Goal: Information Seeking & Learning: Learn about a topic

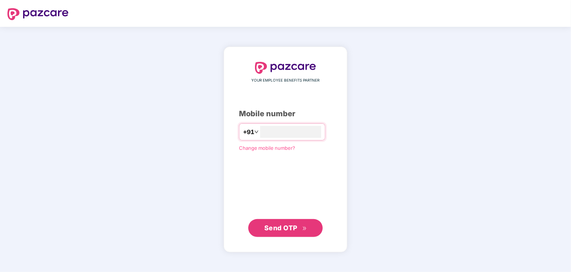
type input "**********"
click at [290, 229] on span "Send OTP" at bounding box center [280, 227] width 33 height 8
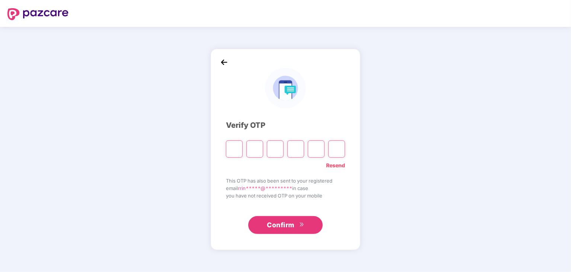
type input "*"
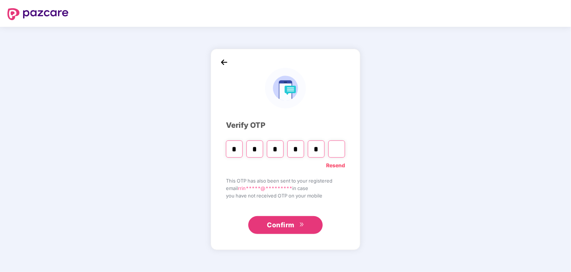
type input "*"
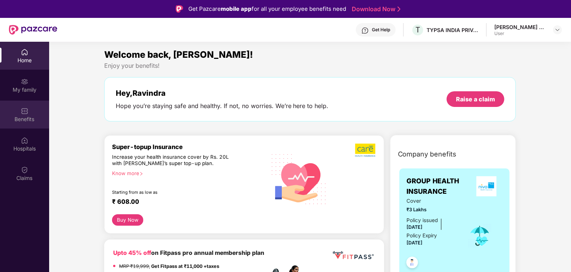
click at [25, 114] on img at bounding box center [24, 110] width 7 height 7
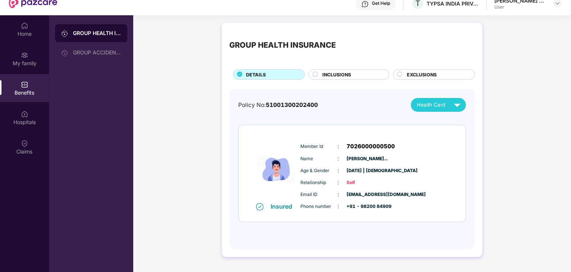
scroll to position [42, 0]
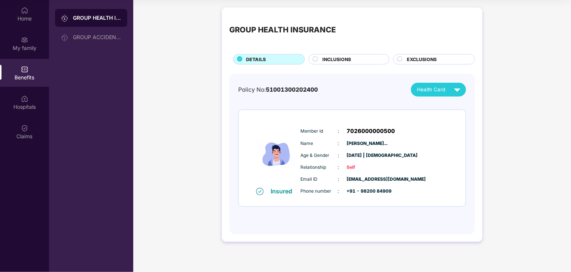
click at [333, 61] on span "INCLUSIONS" at bounding box center [336, 59] width 29 height 7
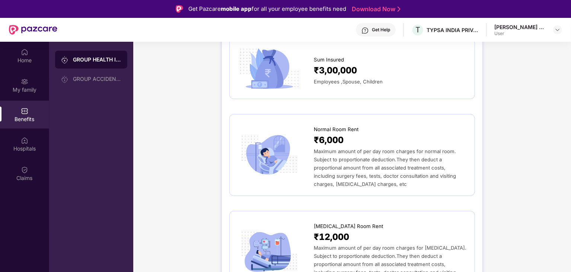
scroll to position [0, 0]
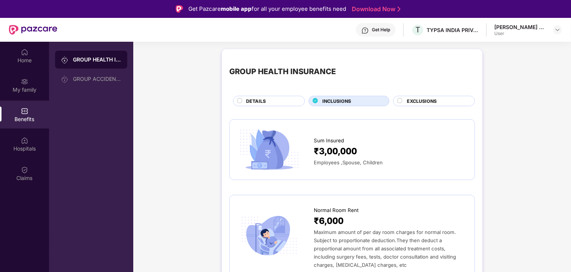
click at [419, 104] on span "EXCLUSIONS" at bounding box center [422, 101] width 30 height 7
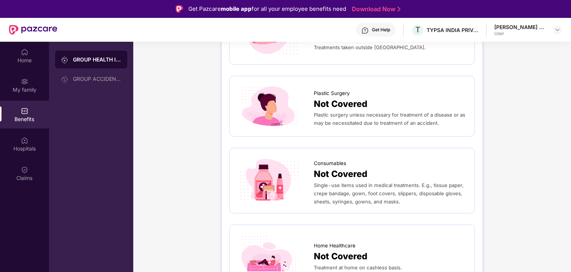
scroll to position [402, 0]
click at [106, 76] on div "GROUP ACCIDENTAL INSURANCE" at bounding box center [97, 79] width 48 height 6
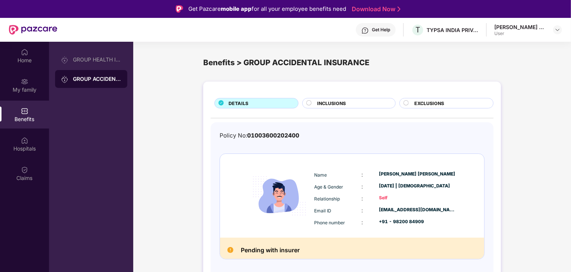
scroll to position [42, 0]
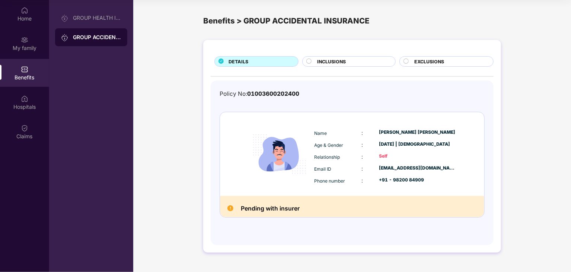
click at [338, 61] on span "INCLUSIONS" at bounding box center [331, 61] width 29 height 7
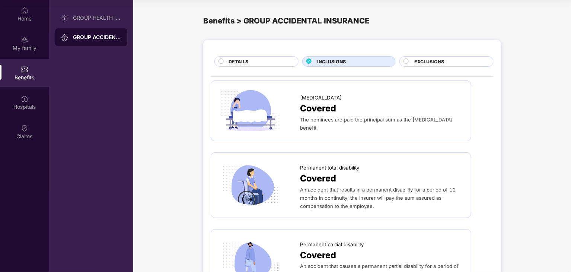
click at [247, 60] on span "DETAILS" at bounding box center [239, 61] width 20 height 7
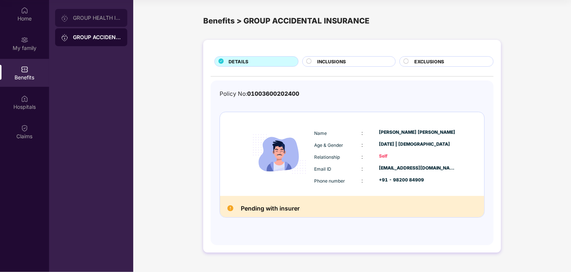
click at [102, 18] on div "GROUP HEALTH INSURANCE" at bounding box center [97, 18] width 48 height 6
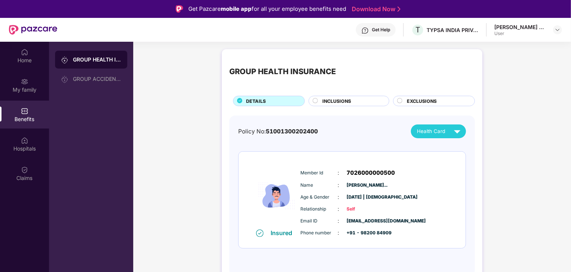
click at [384, 31] on div "Get Help" at bounding box center [381, 30] width 18 height 6
click at [489, 90] on div "GROUP HEALTH INSURANCE DETAILS INCLUSIONS EXCLUSIONS Policy No: 51001300202400 …" at bounding box center [352, 169] width 438 height 249
click at [344, 99] on span "INCLUSIONS" at bounding box center [336, 101] width 29 height 7
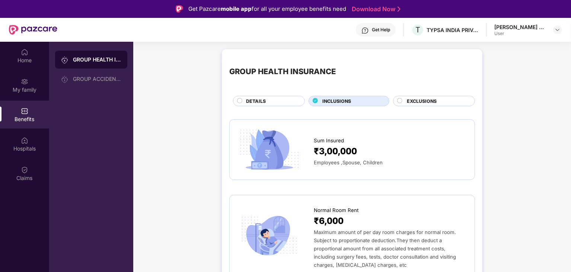
click at [419, 103] on span "EXCLUSIONS" at bounding box center [422, 101] width 30 height 7
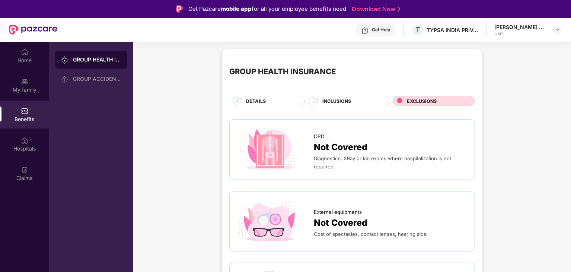
scroll to position [1, 0]
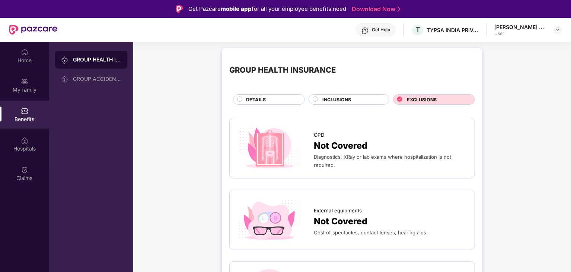
click at [344, 97] on span "INCLUSIONS" at bounding box center [336, 99] width 29 height 7
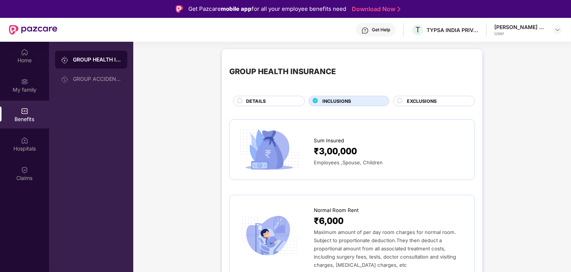
scroll to position [0, 0]
click at [26, 58] on div "Home" at bounding box center [24, 60] width 49 height 7
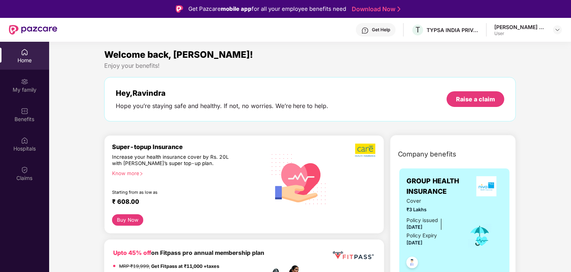
click at [279, 81] on div "Hey, Ravindra Hope you’re staying safe and healthy. If not, no worries. We’re h…" at bounding box center [310, 99] width 412 height 44
click at [362, 9] on link "Download Now" at bounding box center [375, 9] width 47 height 8
